Goal: Complete application form

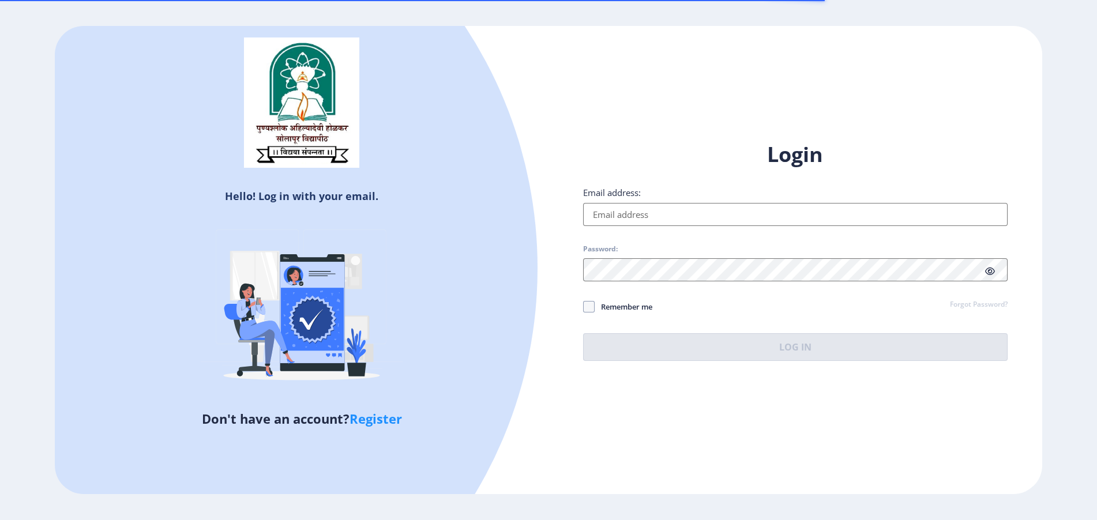
click at [603, 206] on input "Email address:" at bounding box center [795, 214] width 425 height 23
paste input "[EMAIL_ADDRESS][DOMAIN_NAME]"
type input "[EMAIL_ADDRESS][DOMAIN_NAME]"
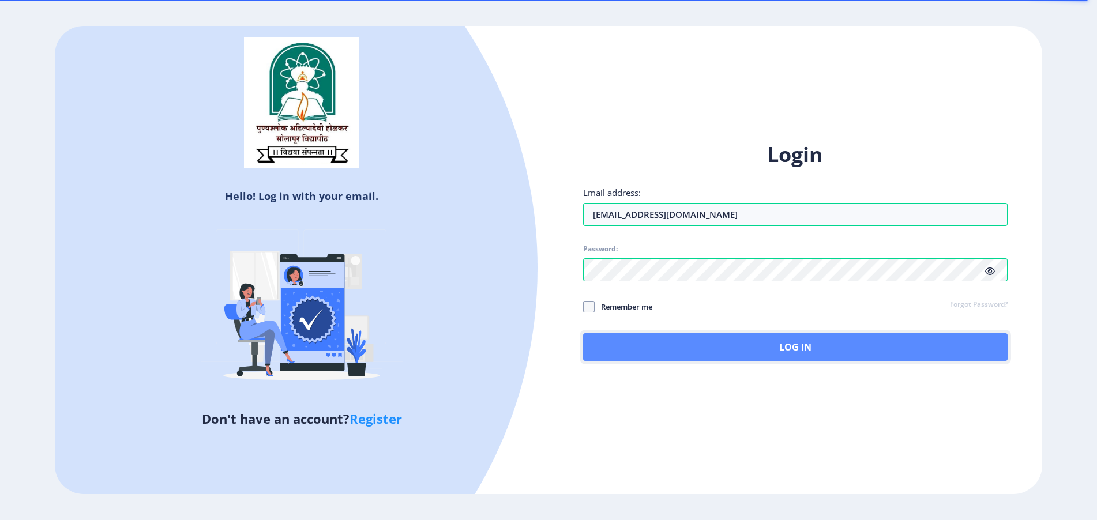
click at [750, 337] on button "Log In" at bounding box center [795, 347] width 425 height 28
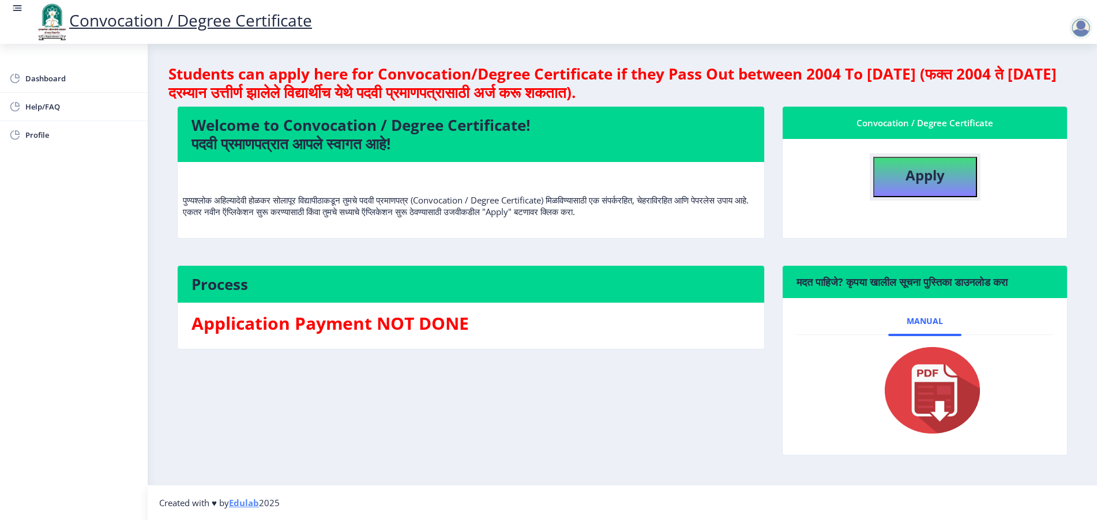
click at [959, 187] on button "Apply" at bounding box center [925, 177] width 104 height 40
select select
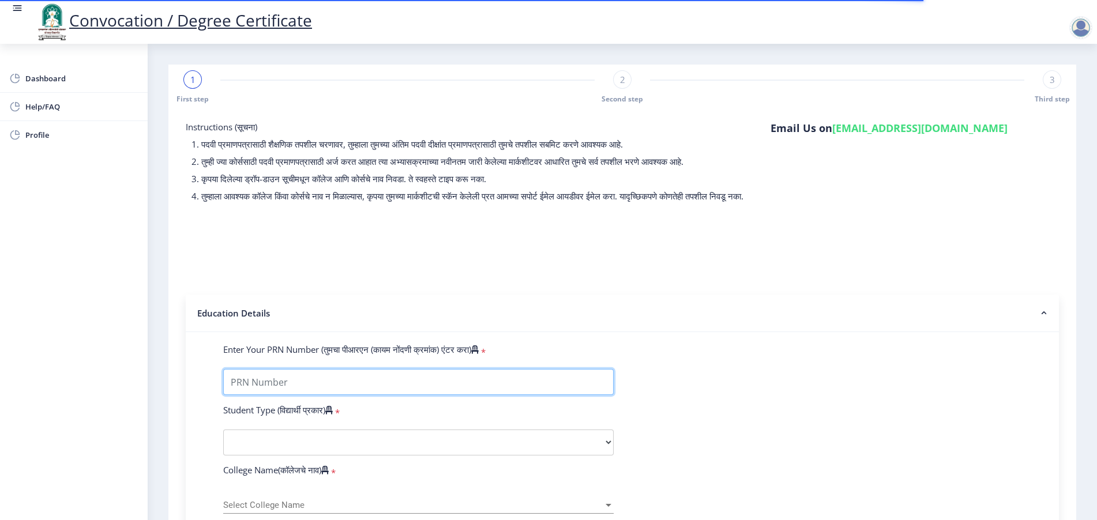
click at [277, 395] on input "Enter Your PRN Number (तुमचा पीआरएन (कायम नोंदणी क्रमांक) एंटर करा)" at bounding box center [418, 382] width 391 height 26
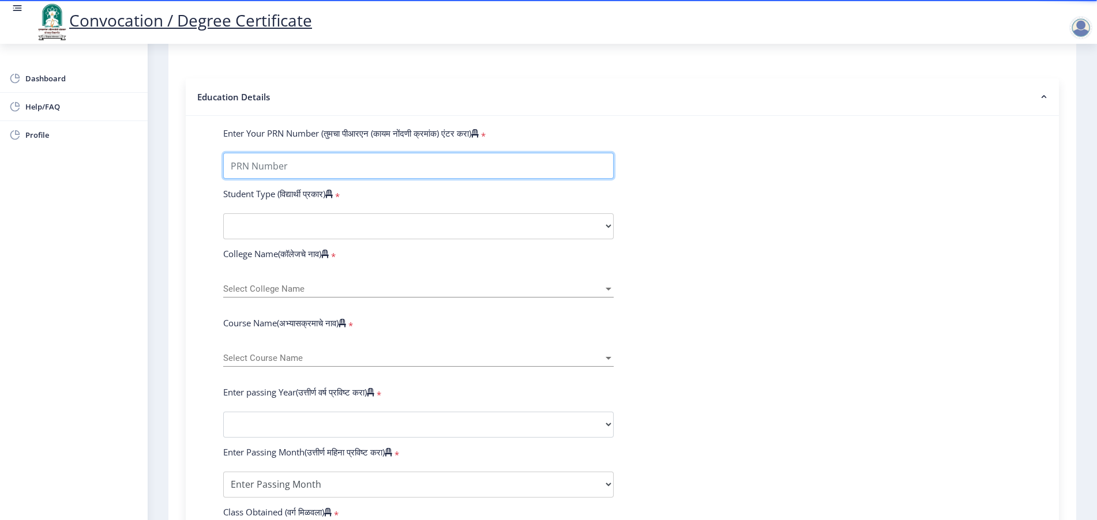
click at [271, 179] on input "Enter Your PRN Number (तुमचा पीआरएन (कायम नोंदणी क्रमांक) एंटर करा)" at bounding box center [418, 166] width 391 height 26
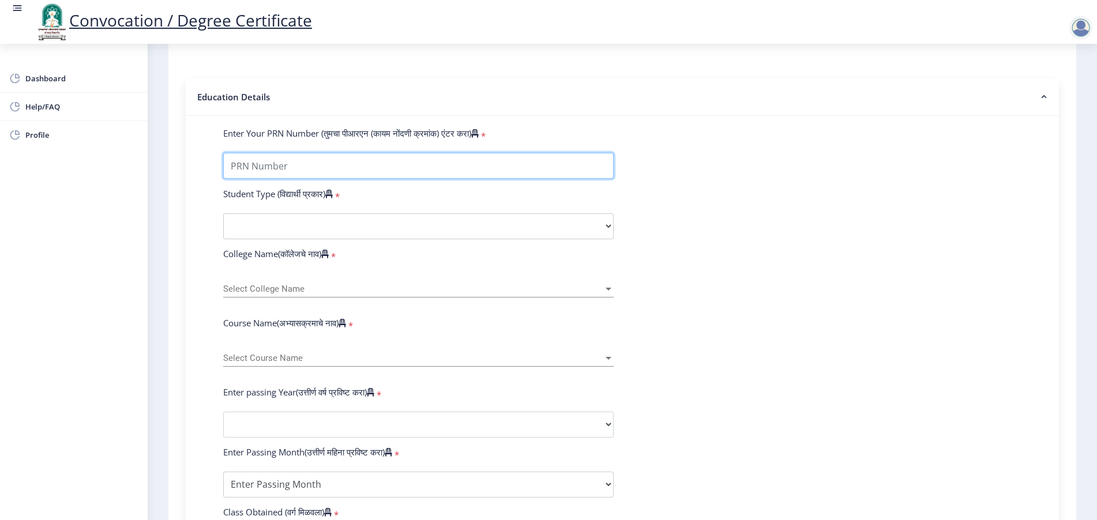
click at [303, 178] on input "Enter Your PRN Number (तुमचा पीआरएन (कायम नोंदणी क्रमांक) एंटर करा)" at bounding box center [418, 166] width 391 height 26
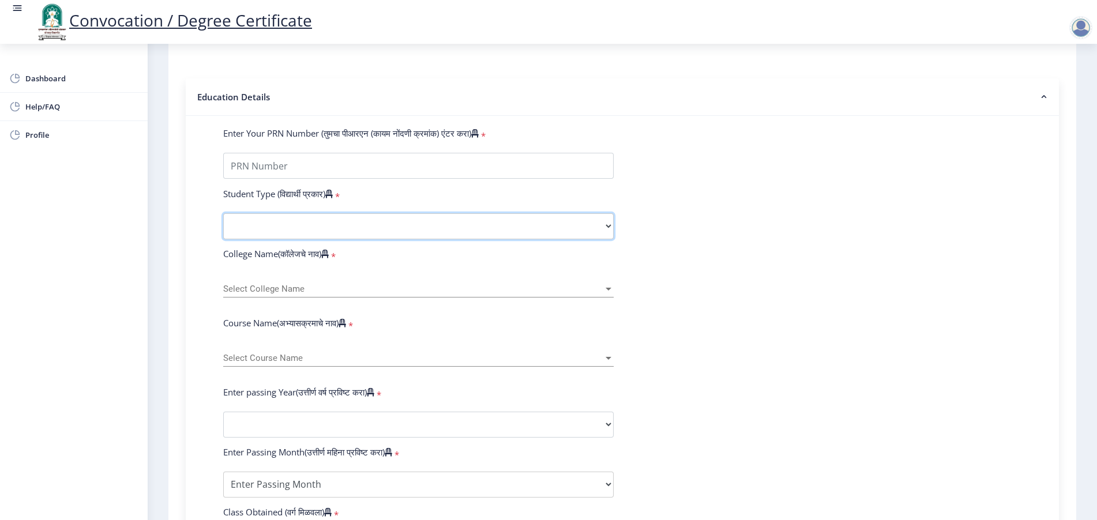
click at [296, 236] on select "Select Student Type Regular External" at bounding box center [418, 226] width 391 height 26
select select "Regular"
click at [223, 224] on select "Select Student Type Regular External" at bounding box center [418, 226] width 391 height 26
click at [262, 309] on div "Select College Name Select College Name" at bounding box center [418, 290] width 391 height 35
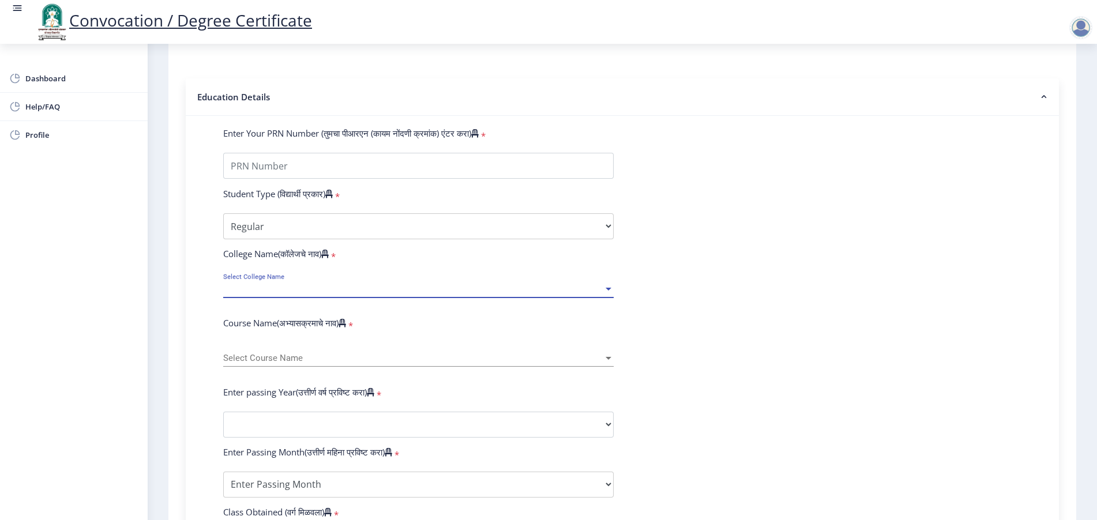
click at [263, 294] on span "Select College Name" at bounding box center [413, 289] width 380 height 10
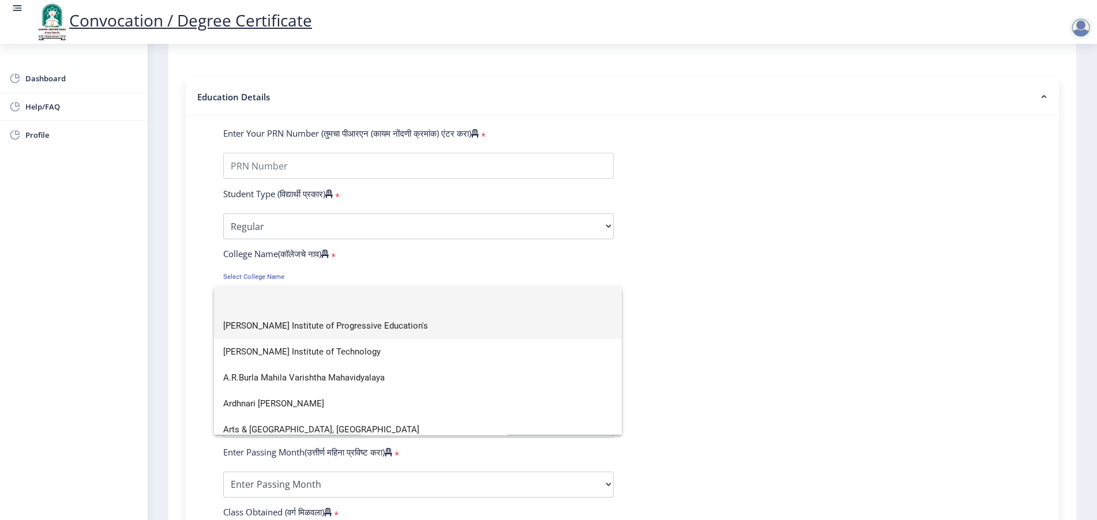
click at [260, 332] on span "[PERSON_NAME] Institute of Progressive Education's" at bounding box center [417, 326] width 389 height 26
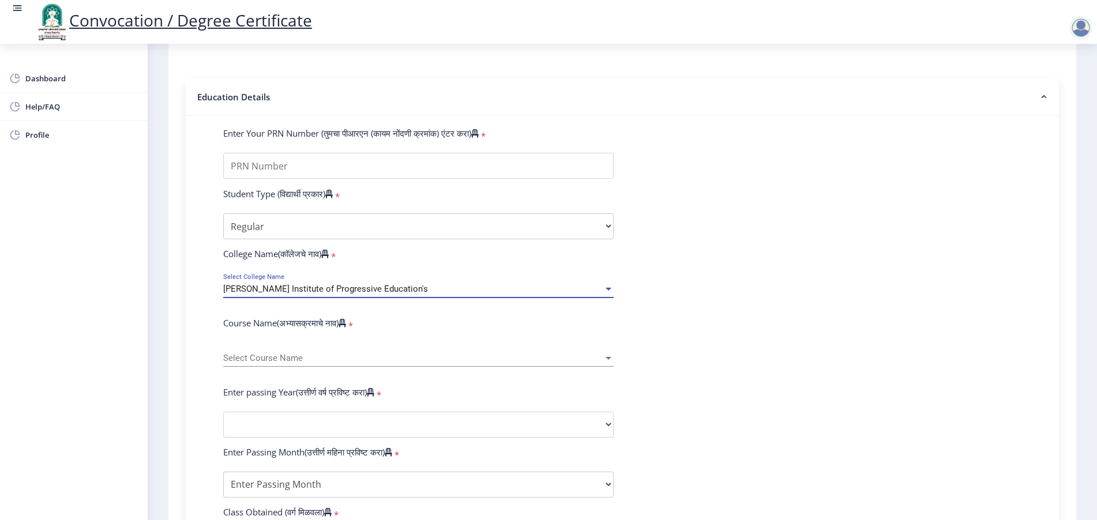
click at [259, 329] on label "Course Name(अभ्यासक्रमाचे नाव)" at bounding box center [284, 323] width 123 height 12
click at [245, 363] on span "Select Course Name" at bounding box center [413, 359] width 380 height 10
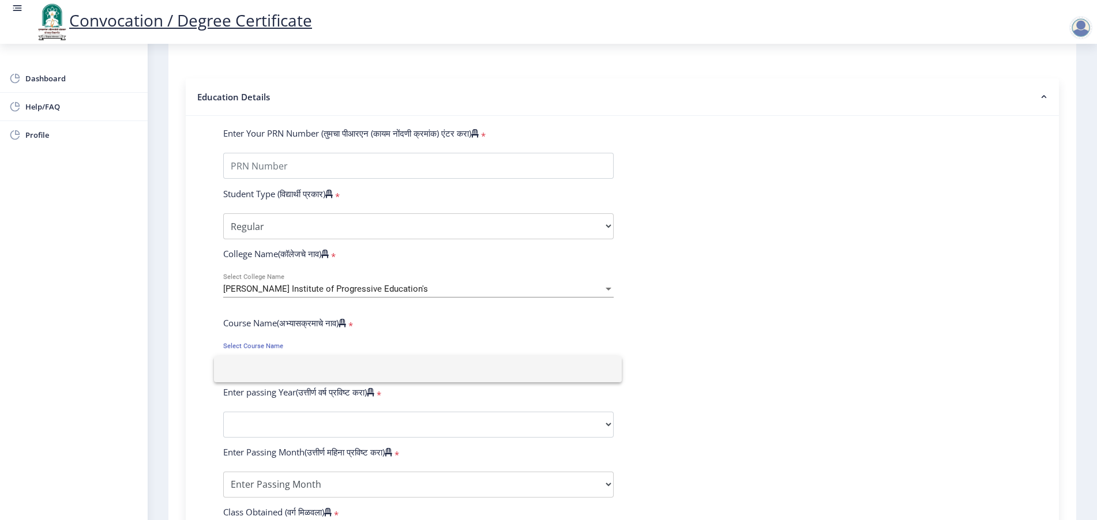
click at [245, 373] on input at bounding box center [417, 369] width 389 height 26
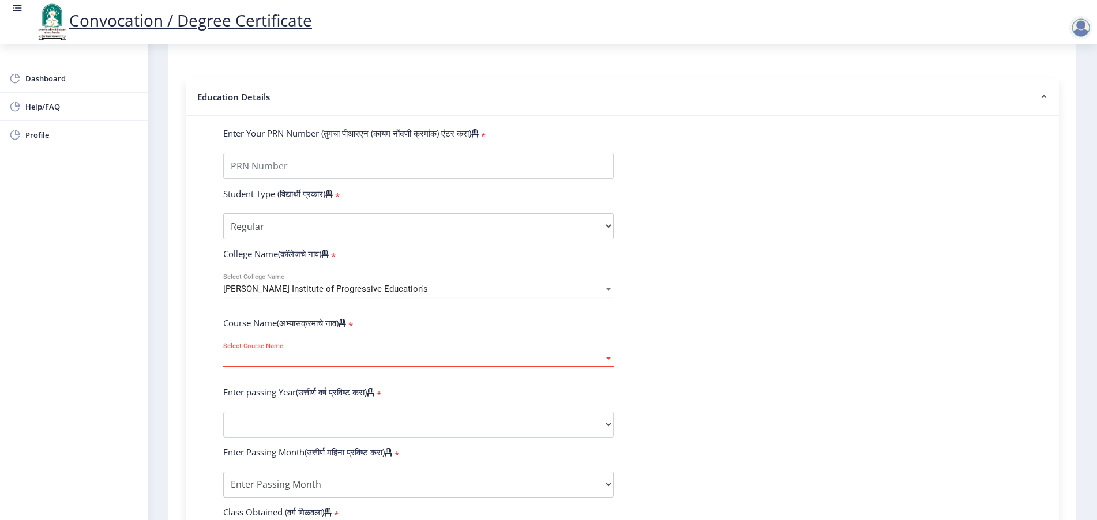
click at [256, 294] on span "[PERSON_NAME] Institute of Progressive Education's" at bounding box center [325, 289] width 205 height 10
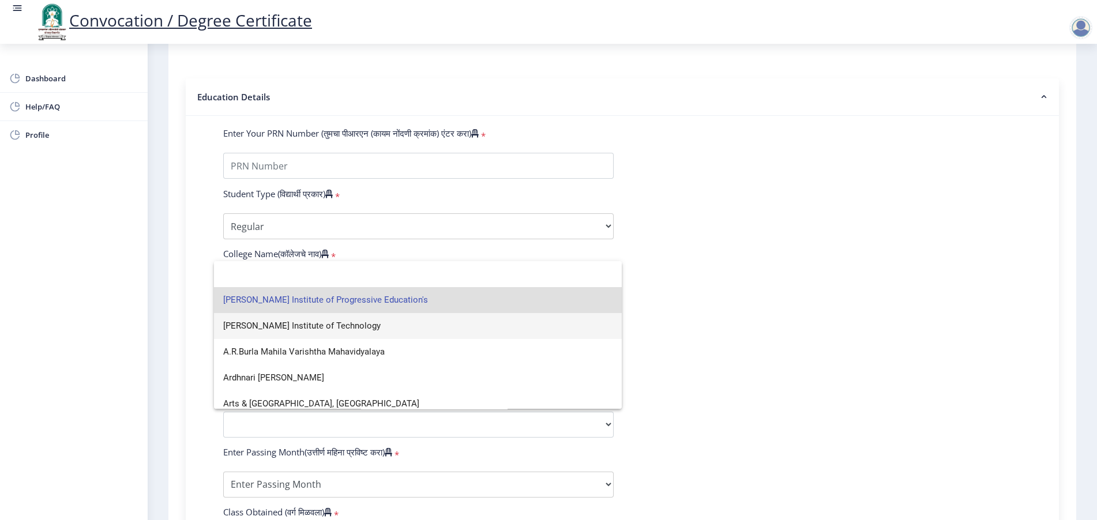
click at [251, 329] on span "[PERSON_NAME] Institute of Technology" at bounding box center [417, 326] width 389 height 26
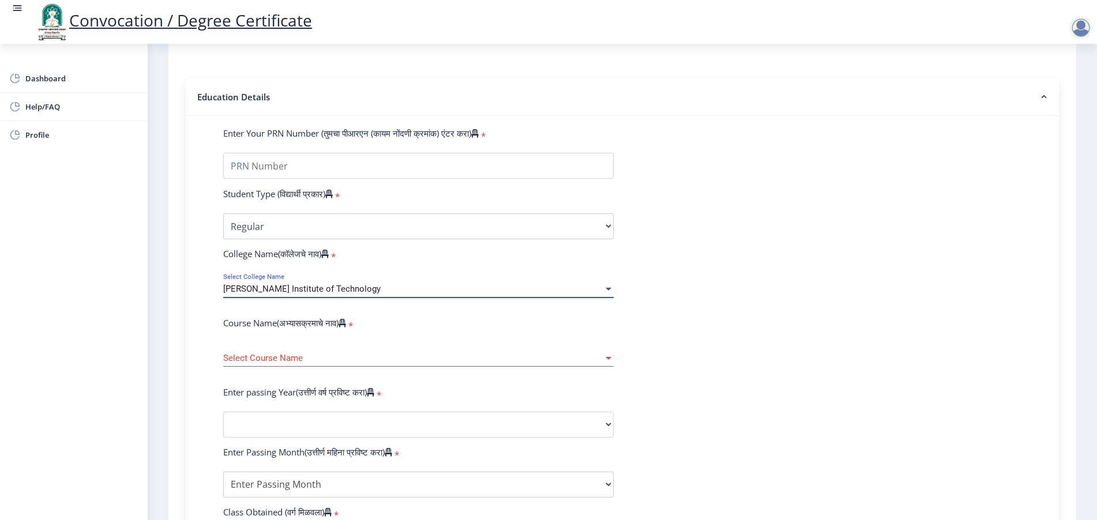
click at [249, 360] on div "Select Course Name Select Course Name" at bounding box center [418, 355] width 391 height 24
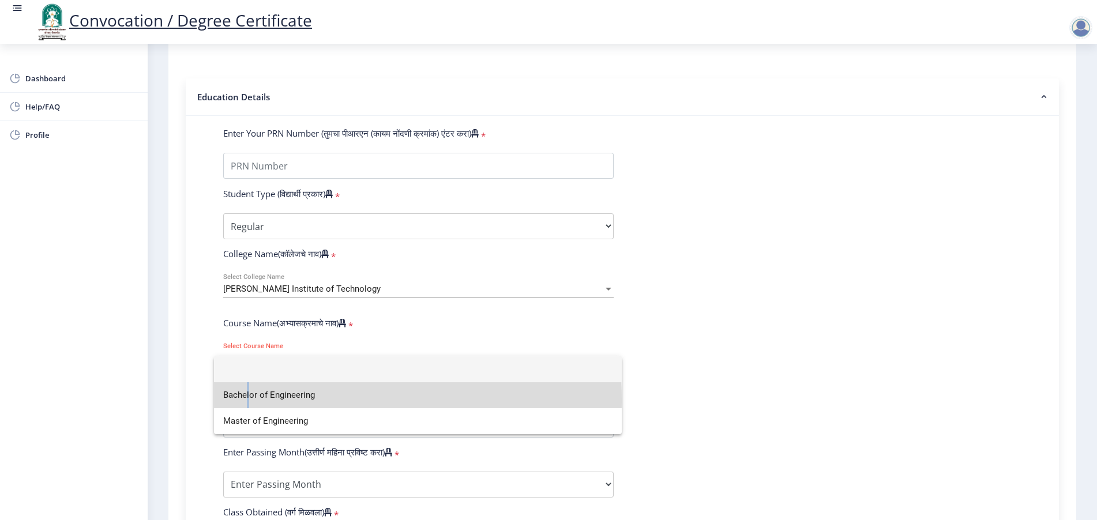
click at [245, 399] on span "Bachelor of Engineering" at bounding box center [417, 395] width 389 height 26
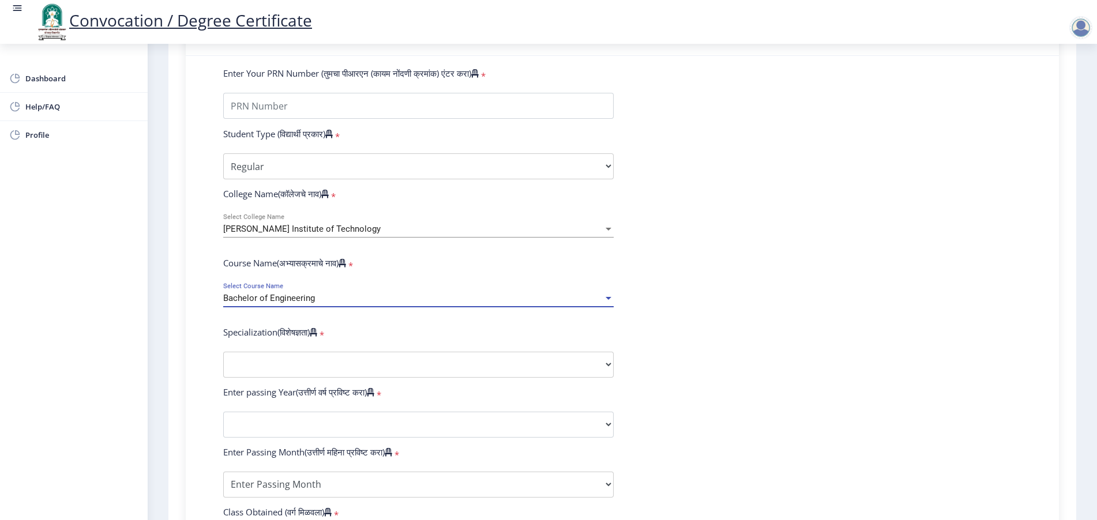
scroll to position [360, 0]
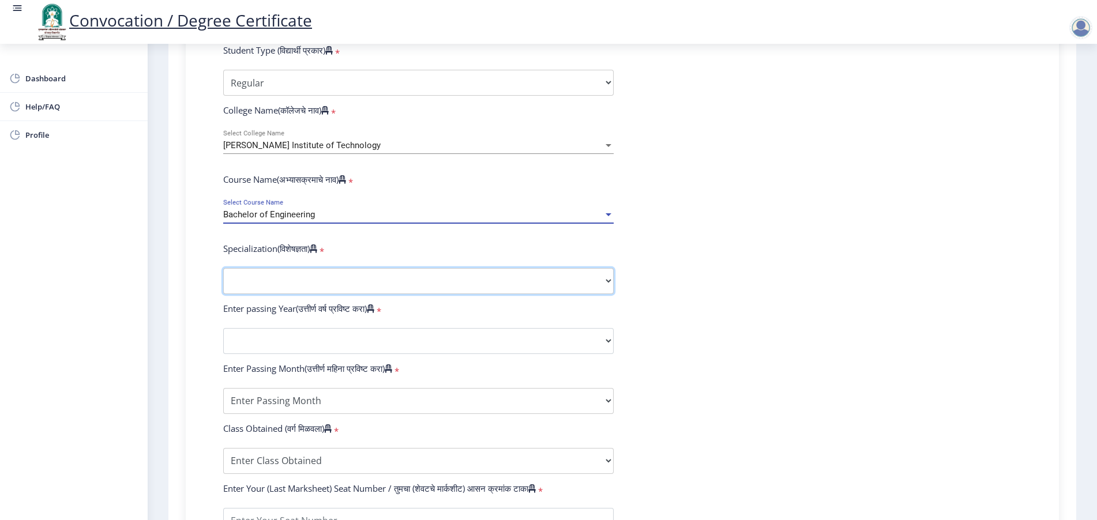
click at [275, 294] on select "Specialization Bio-Medical Engineering Civil Engineering Computer Science & Eng…" at bounding box center [418, 281] width 391 height 26
select select "Bio-Medical Engineering"
click at [223, 279] on select "Specialization Bio-Medical Engineering Civil Engineering Computer Science & Eng…" at bounding box center [418, 281] width 391 height 26
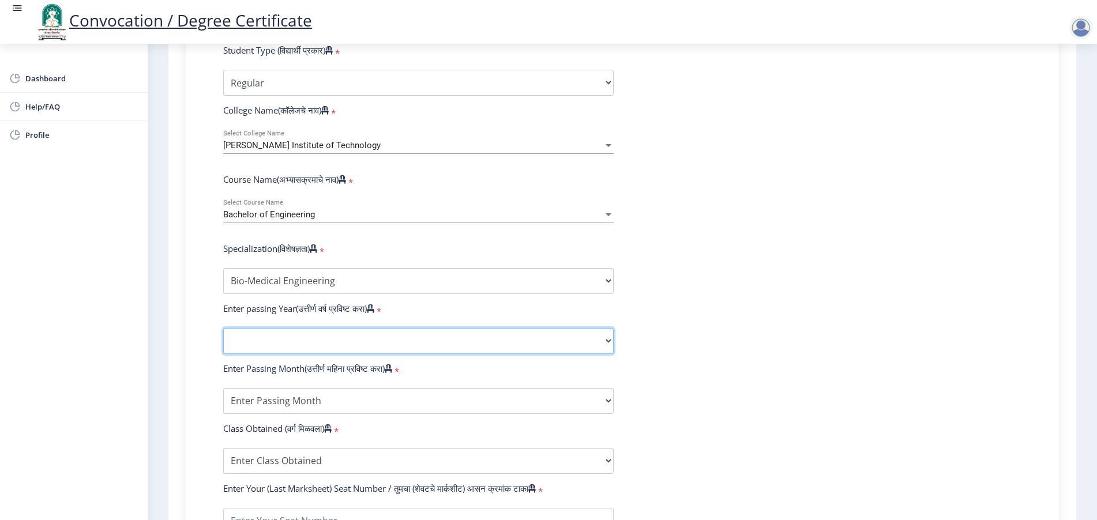
click at [260, 354] on select "2025 2024 2023 2022 2021 2020 2019 2018 2017 2016 2015 2014 2013 2012 2011 2010…" at bounding box center [418, 341] width 391 height 26
select select "2024"
click at [223, 339] on select "2025 2024 2023 2022 2021 2020 2019 2018 2017 2016 2015 2014 2013 2012 2011 2010…" at bounding box center [418, 341] width 391 height 26
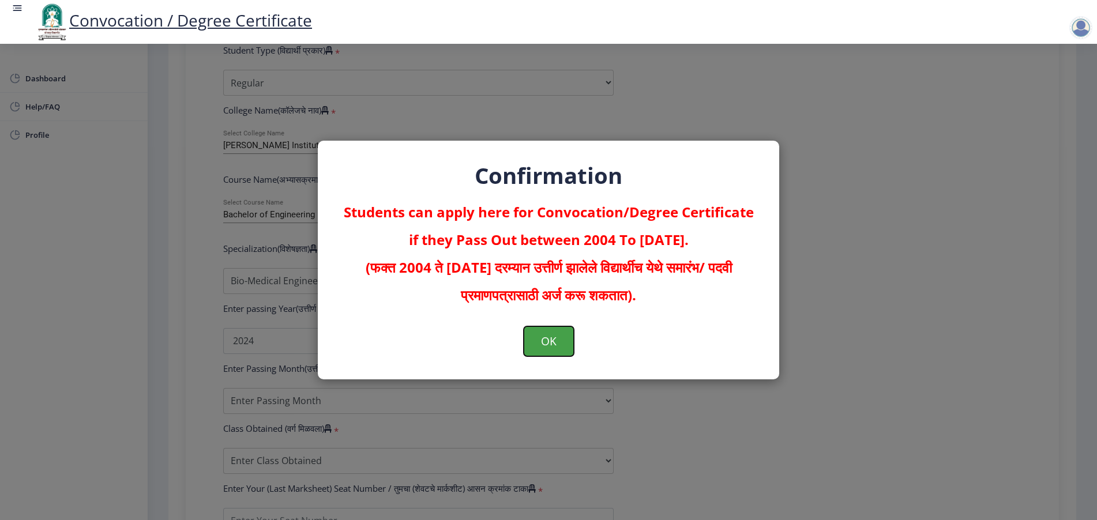
click at [548, 334] on button "OK" at bounding box center [549, 341] width 50 height 30
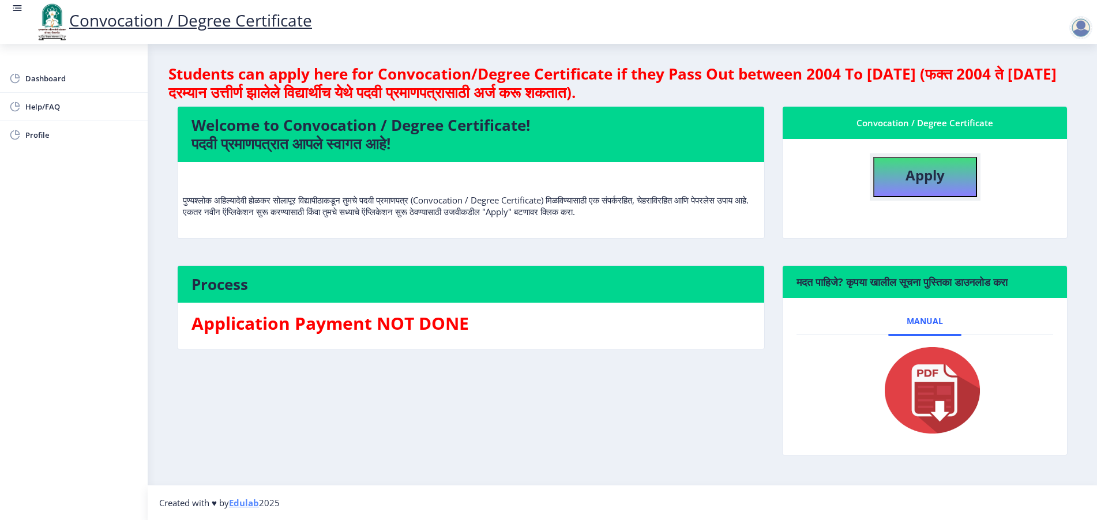
click at [923, 178] on b "Apply" at bounding box center [925, 175] width 39 height 19
select select
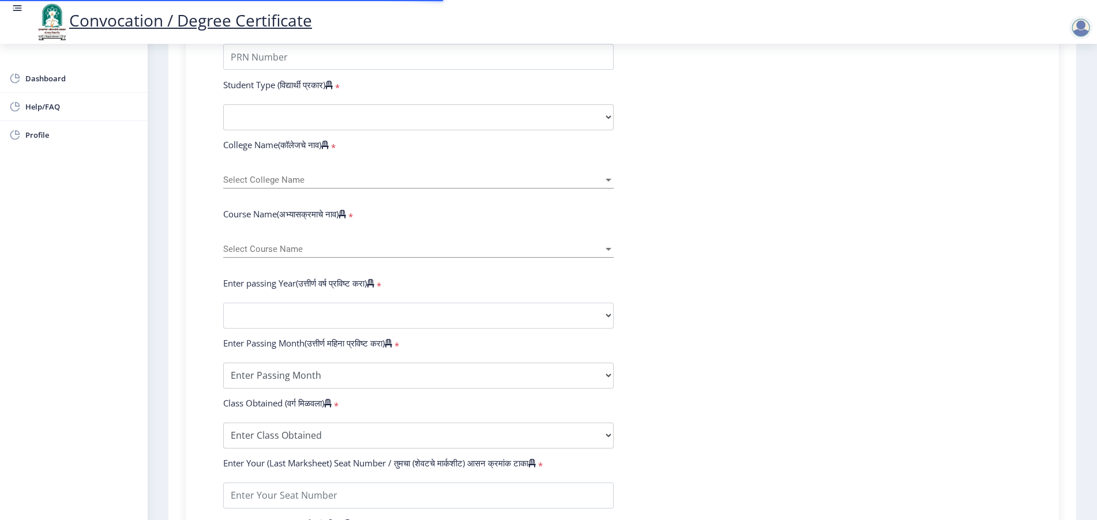
scroll to position [360, 0]
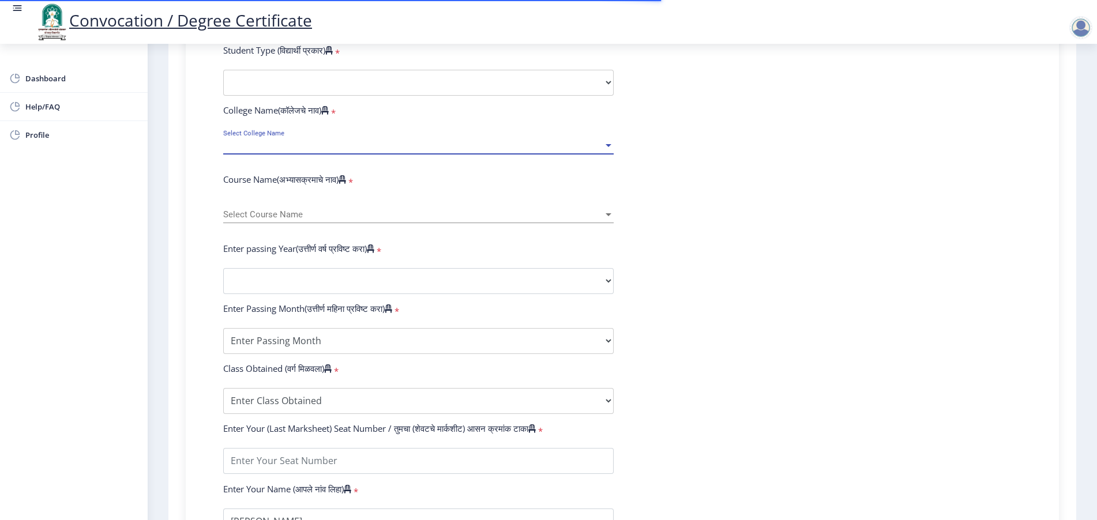
click at [277, 151] on span "Select College Name" at bounding box center [413, 146] width 380 height 10
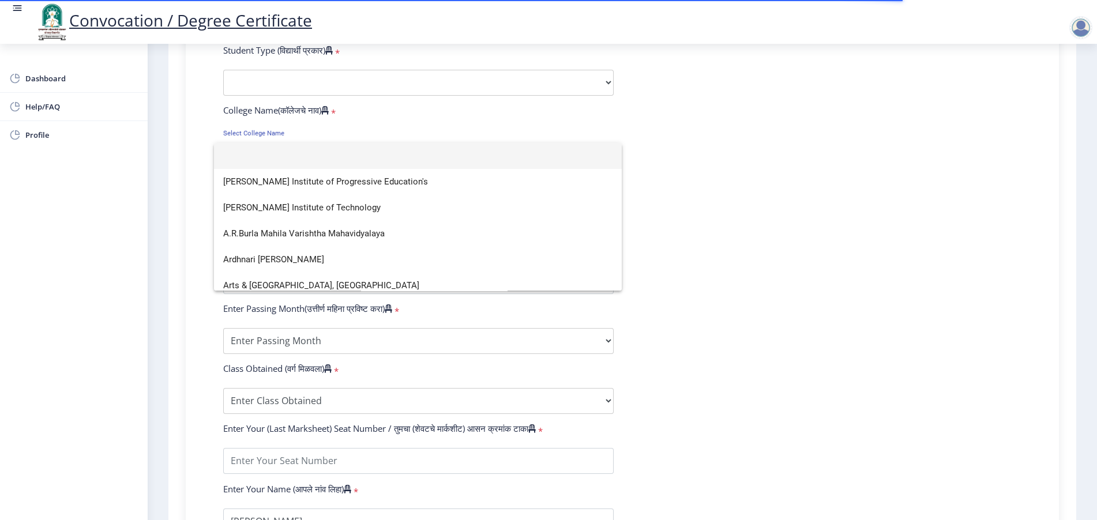
drag, startPoint x: 823, startPoint y: 284, endPoint x: 403, endPoint y: 251, distance: 421.3
click at [824, 284] on div at bounding box center [548, 260] width 1097 height 520
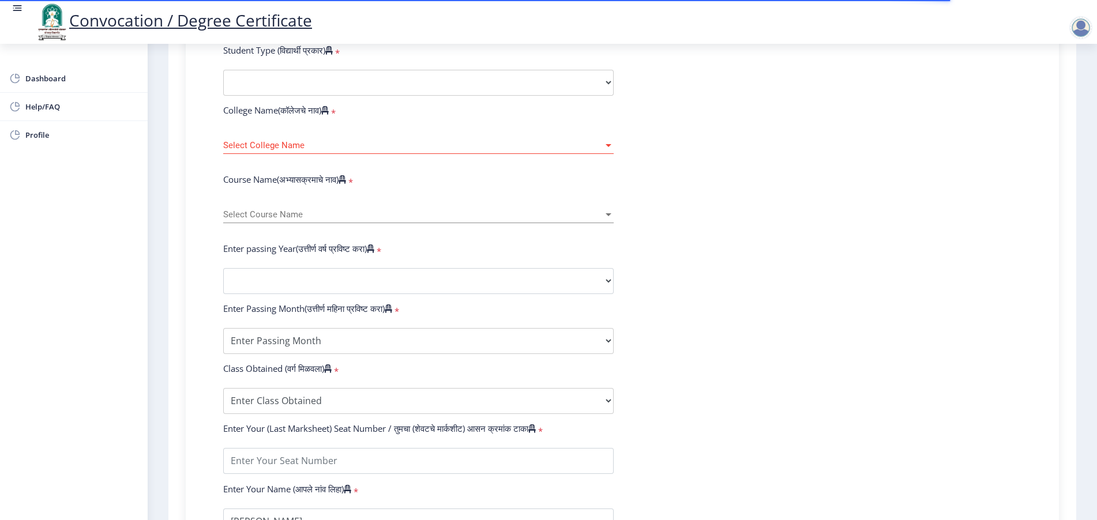
click at [256, 220] on span "Select Course Name" at bounding box center [413, 215] width 380 height 10
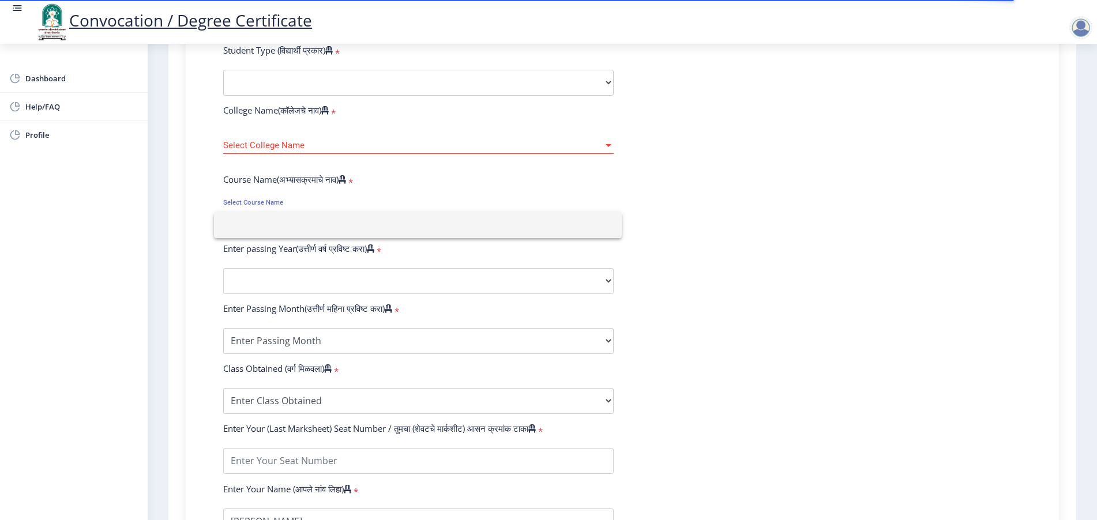
click at [275, 148] on div at bounding box center [548, 260] width 1097 height 520
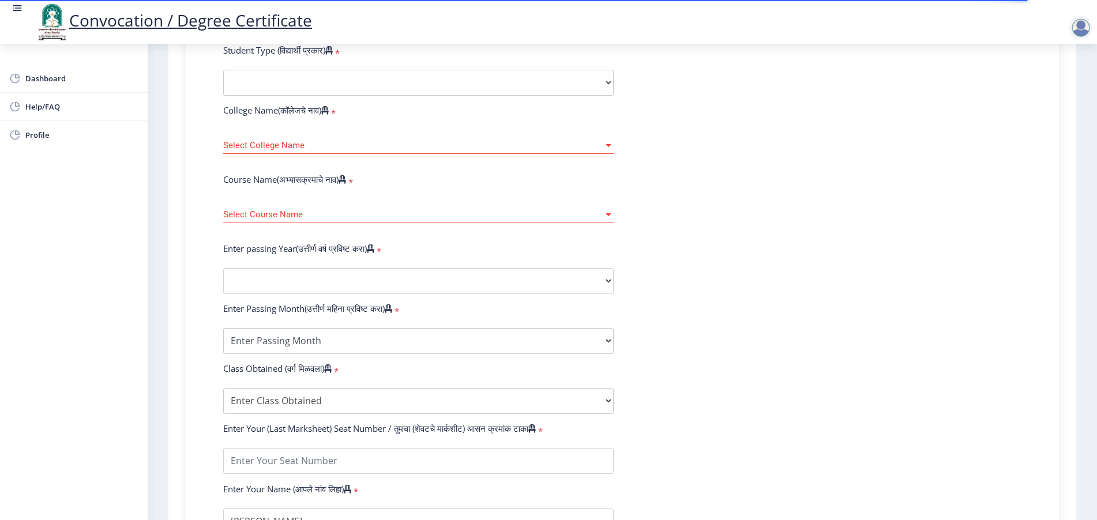
click at [273, 151] on span "Select College Name" at bounding box center [413, 146] width 380 height 10
